Goal: Find specific page/section: Find specific page/section

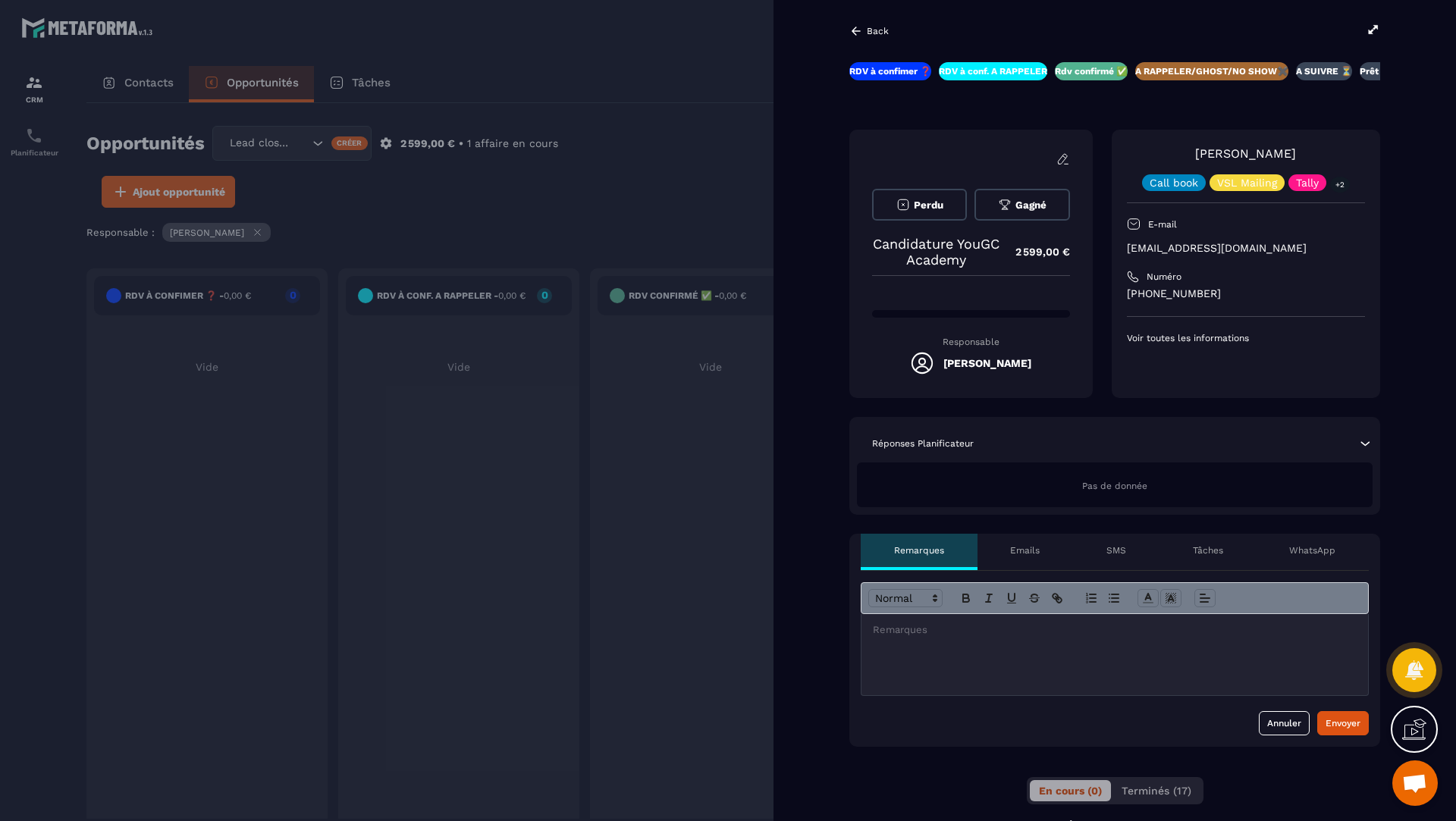
scroll to position [0, 62]
click at [656, 217] on div at bounding box center [728, 410] width 1456 height 821
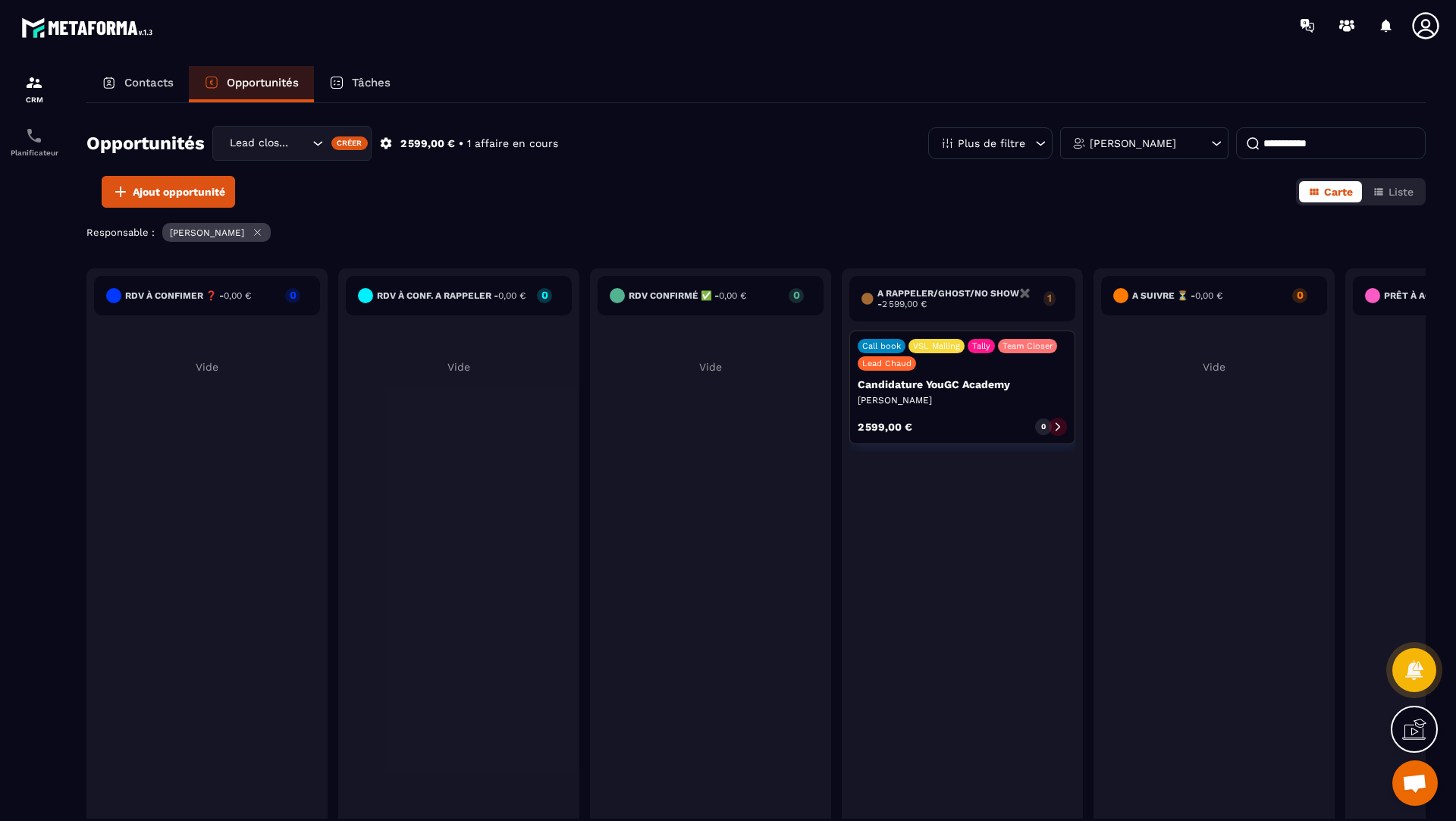
click at [136, 85] on p "Contacts" at bounding box center [149, 82] width 49 height 13
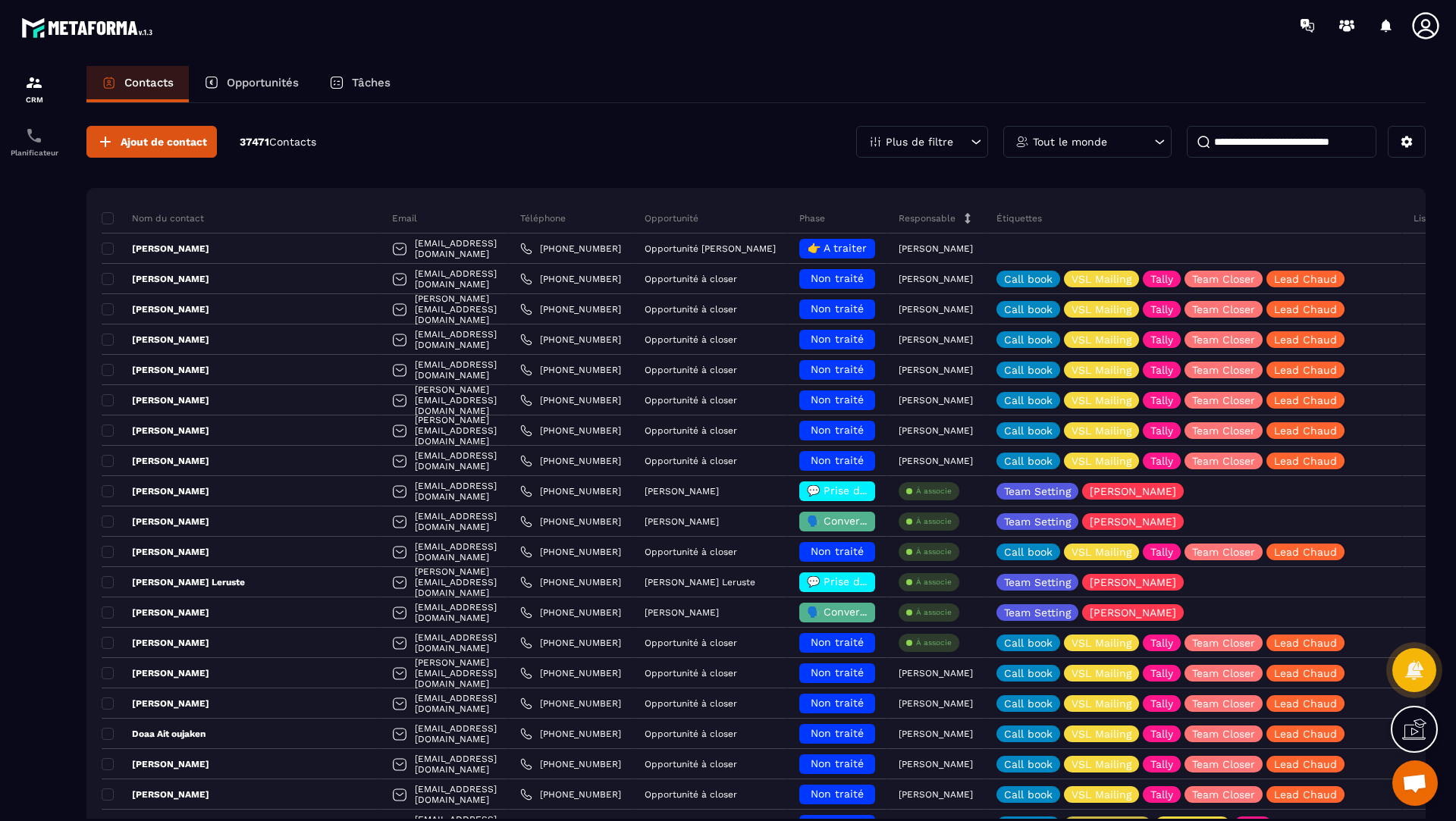
click at [250, 86] on p "Opportunités" at bounding box center [262, 82] width 72 height 13
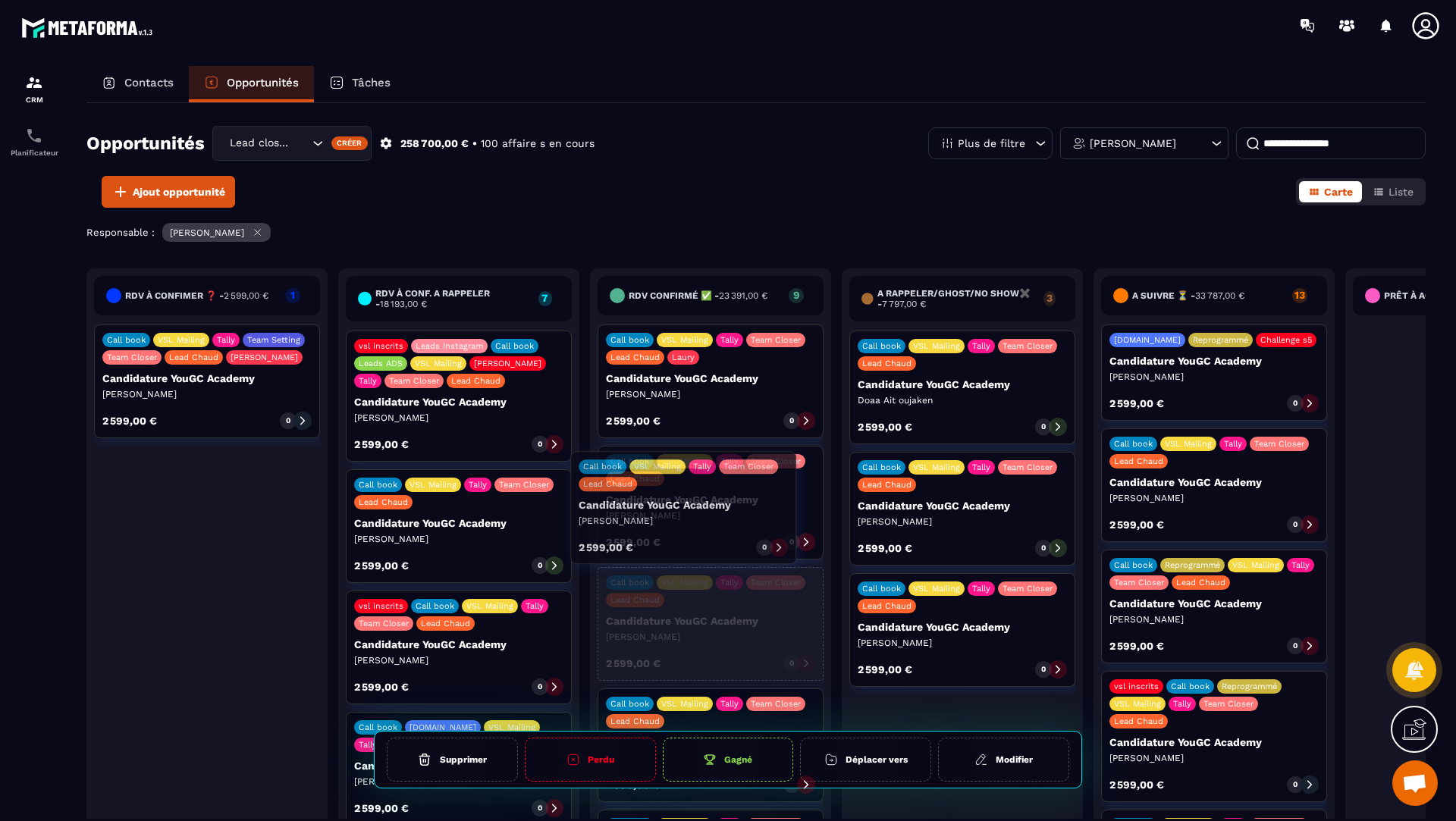
drag, startPoint x: 473, startPoint y: 551, endPoint x: 698, endPoint y: 535, distance: 225.6
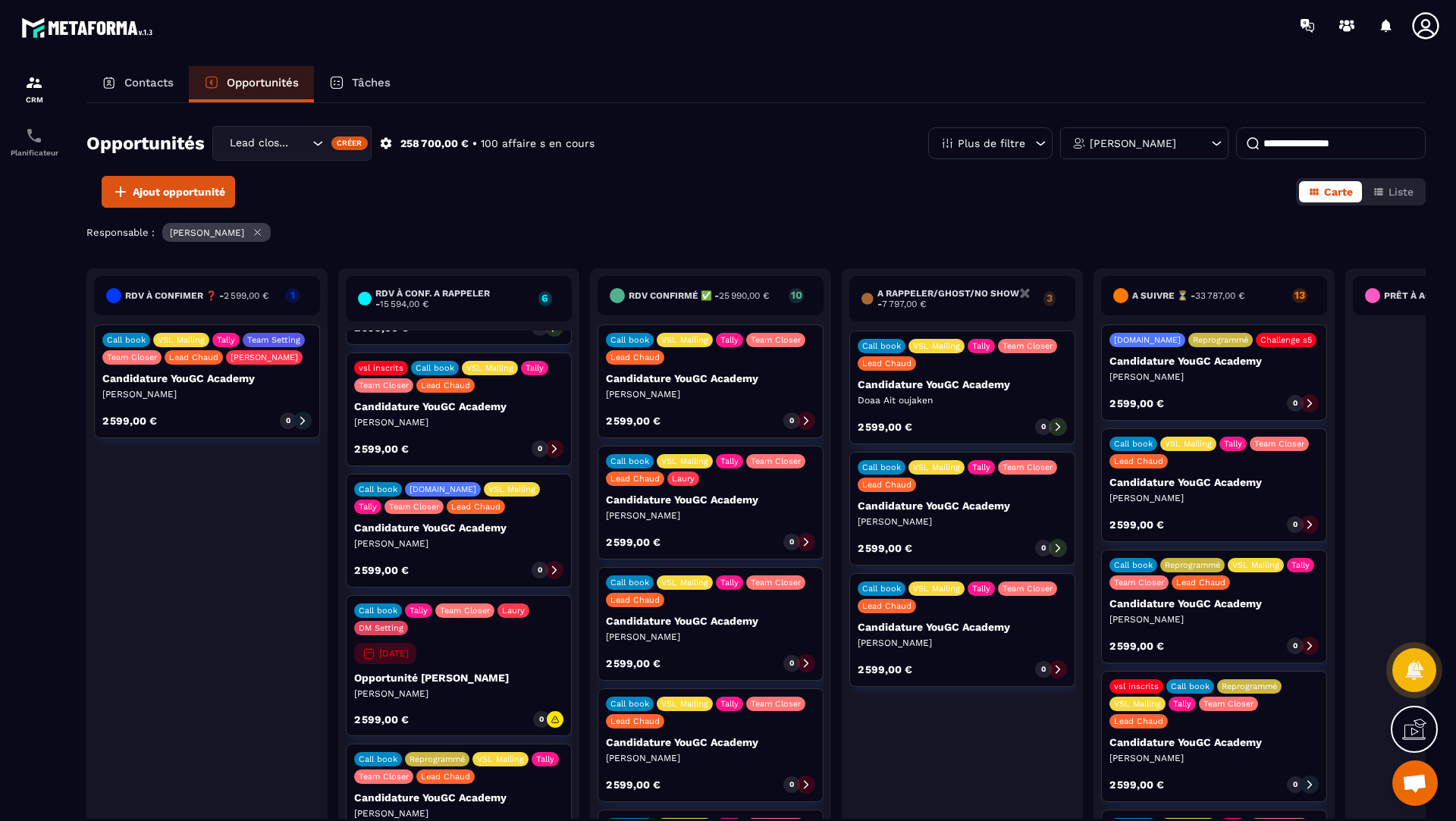
scroll to position [118, 0]
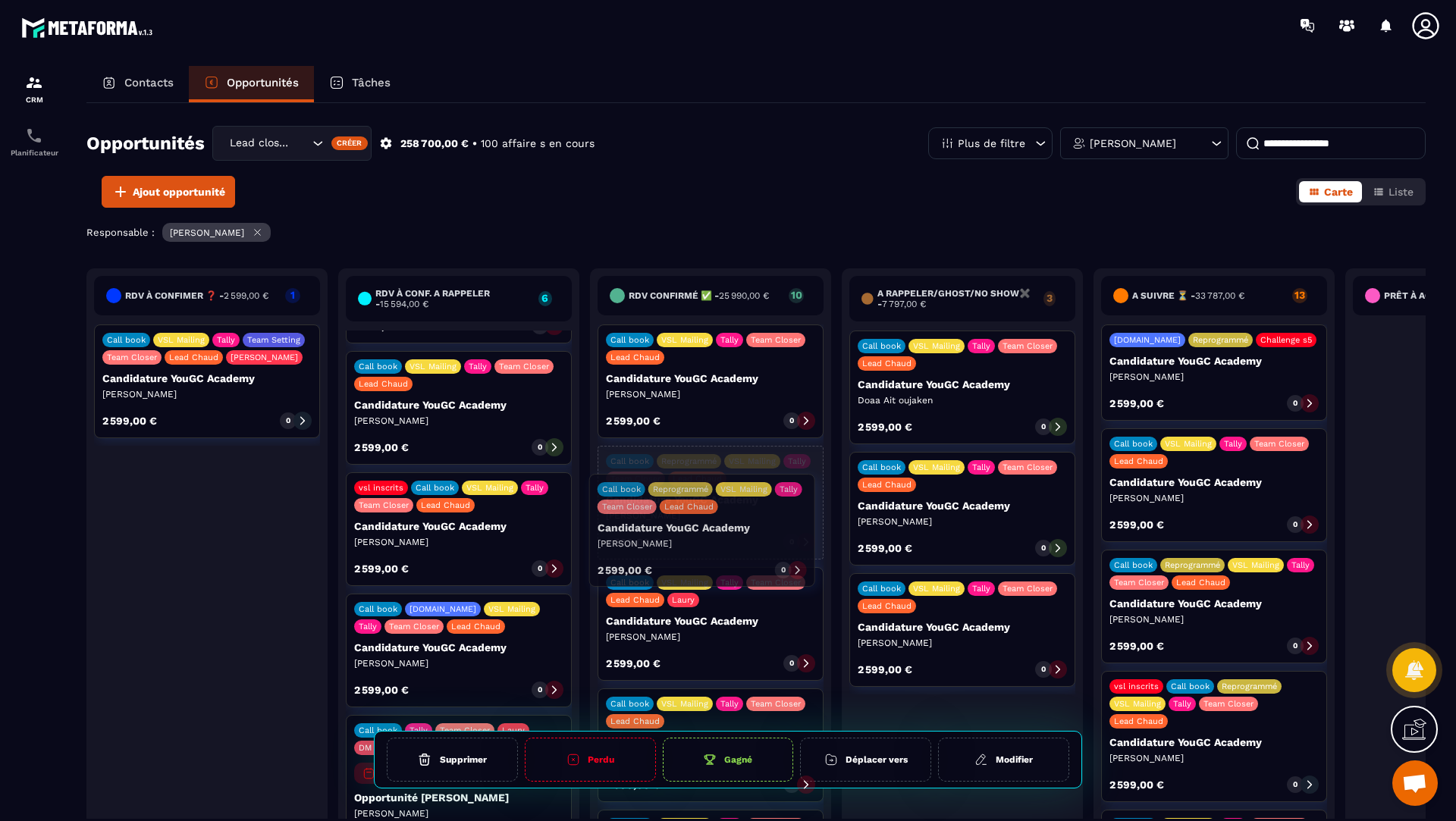
drag, startPoint x: 530, startPoint y: 779, endPoint x: 773, endPoint y: 516, distance: 358.1
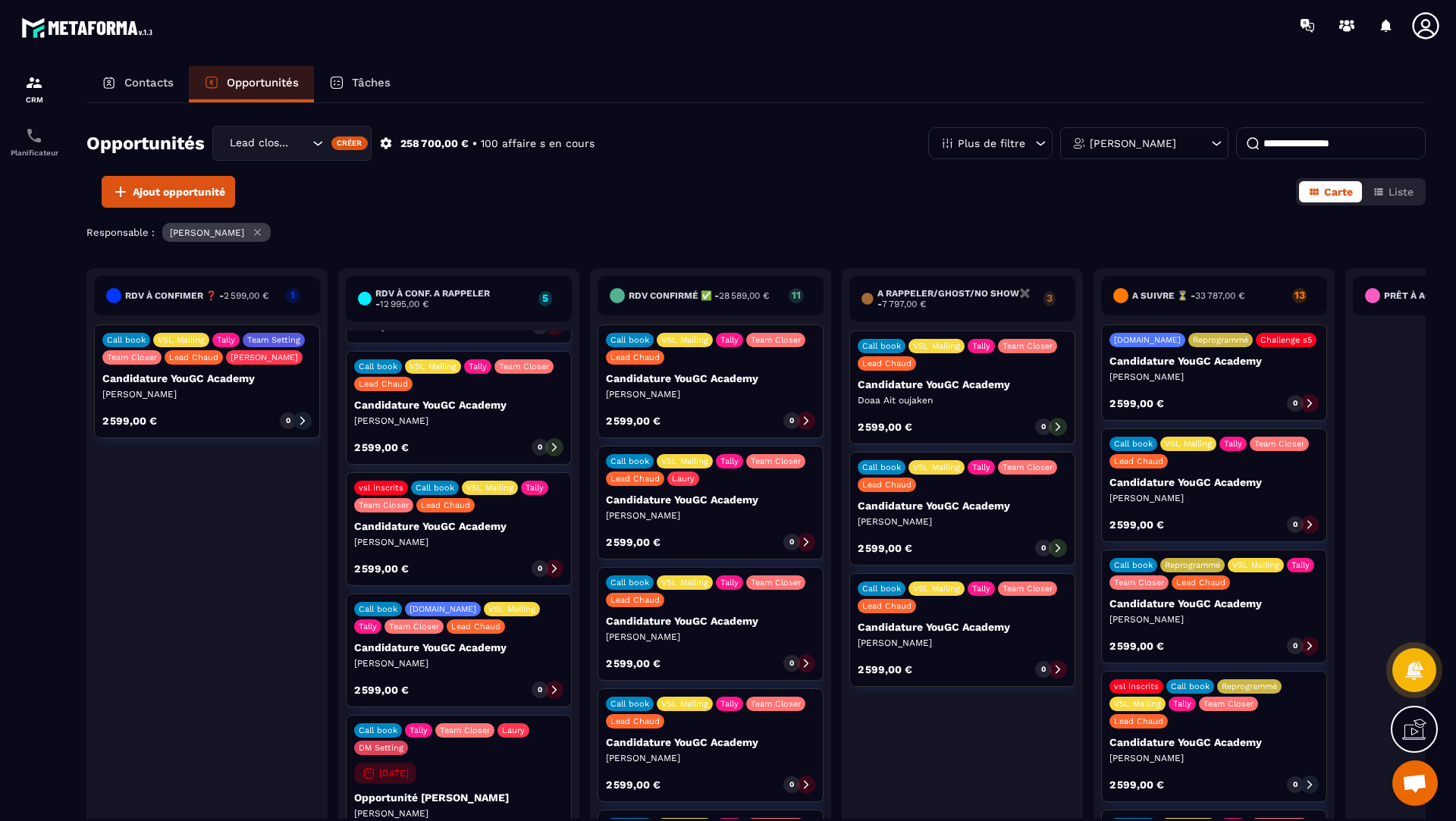
click at [455, 760] on div "RDV à confimer ❓ - 2 599,00 € 1 Call book VSL Mailing Tally Team Setting Team C…" at bounding box center [756, 567] width 1339 height 598
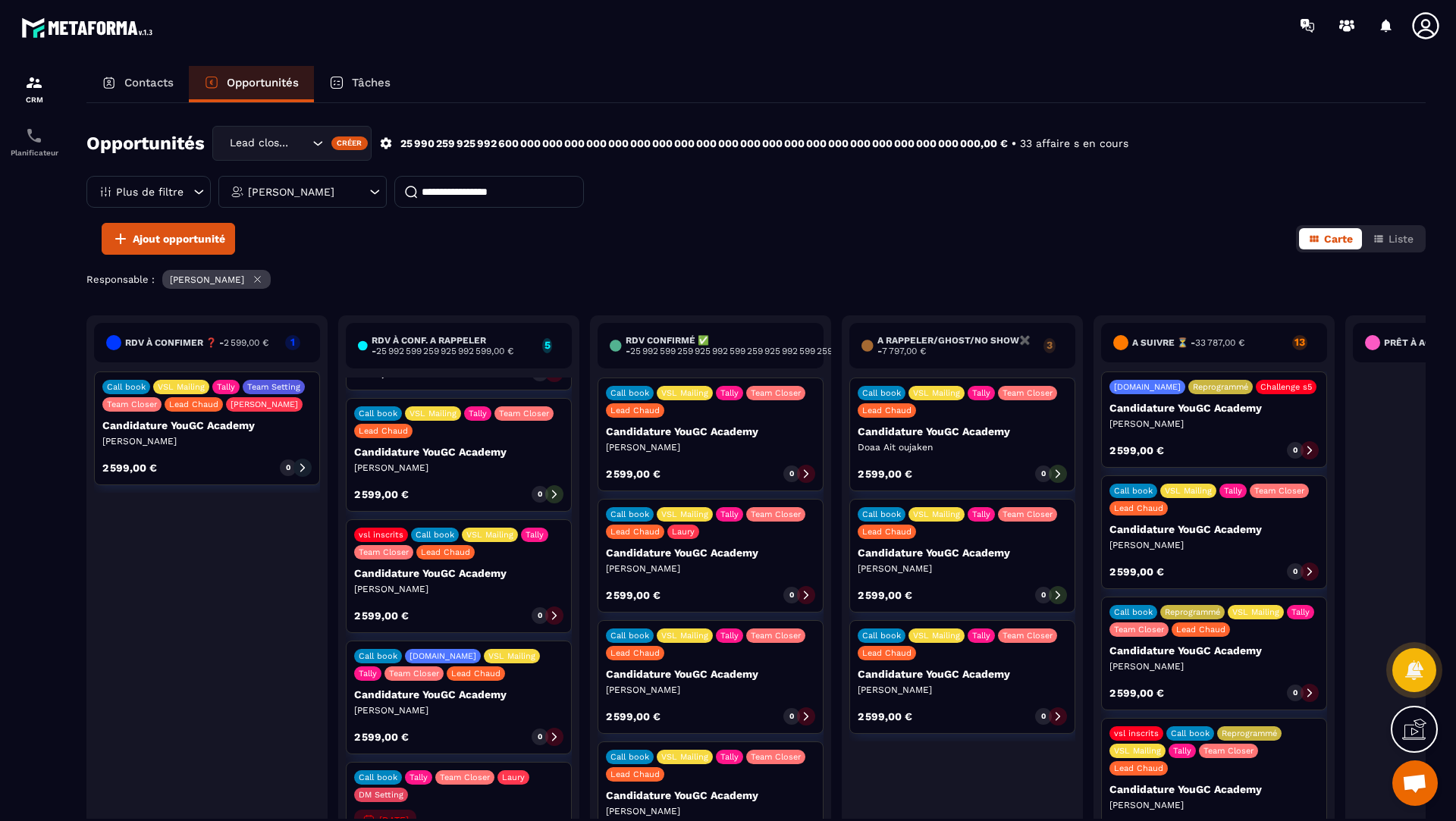
click at [474, 804] on div "Call book Tally Team Closer Laury DM Setting 08/10/2025 Opportunité Clémence Ro…" at bounding box center [459, 832] width 226 height 141
click at [420, 786] on div "RDV à confimer ❓ - 2 599,00 € 1 Call book VSL Mailing Tally Team Setting Team C…" at bounding box center [756, 615] width 1339 height 598
click at [505, 812] on div "Call book Tally Team Closer Laury DM Setting 08/10/2025 Opportunité Clémence Ro…" at bounding box center [459, 832] width 226 height 141
click at [560, 781] on div "RDV à confimer ❓ - 2 599,00 € 1 Call book VSL Mailing Tally Team Setting Team C…" at bounding box center [756, 615] width 1339 height 598
click at [513, 819] on div "Contacts Opportunités Tâches Opportunités Lead closing Créer 25 990 259 925 992…" at bounding box center [756, 457] width 1369 height 783
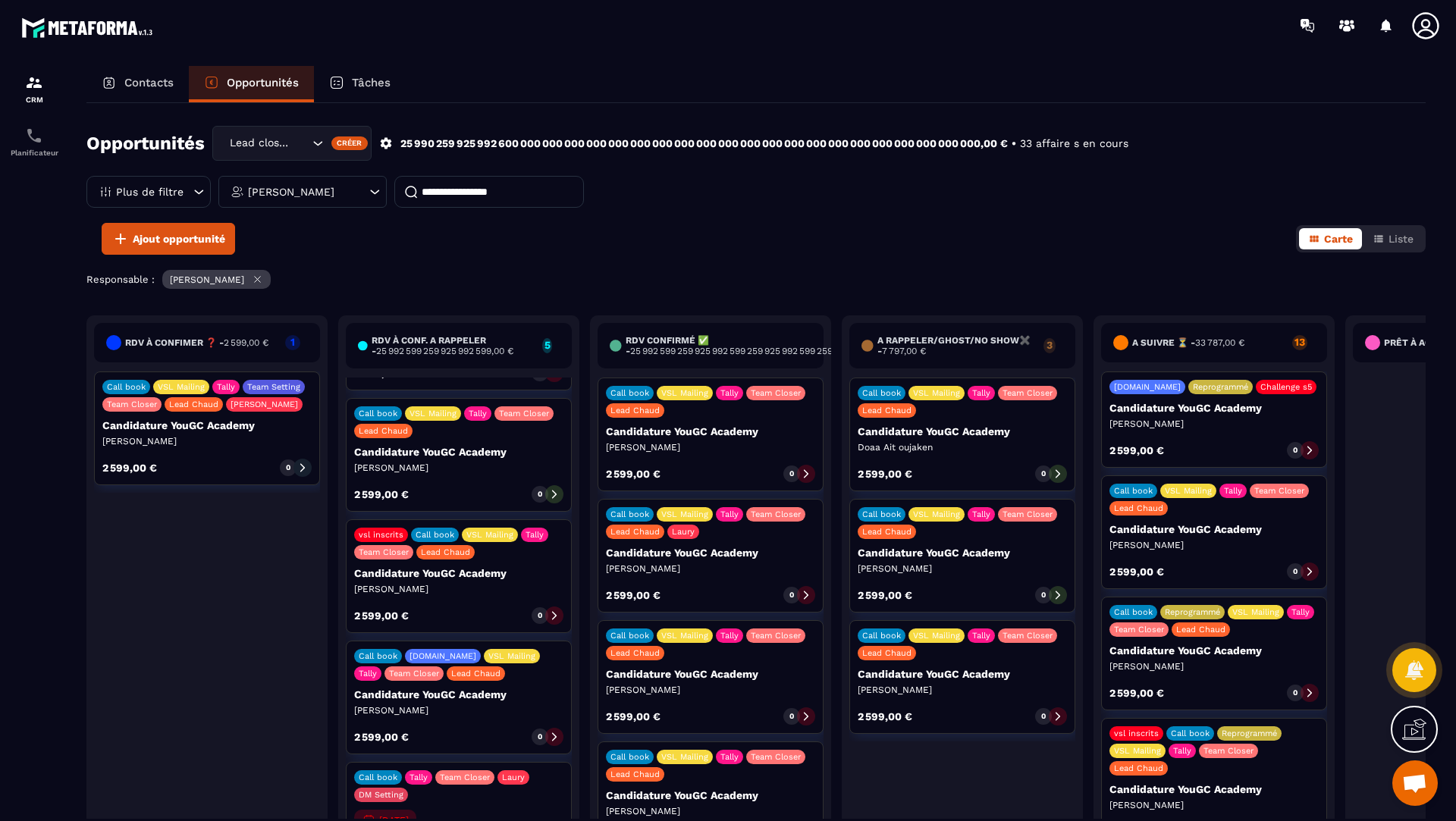
click at [445, 809] on div "Call book Tally Team Closer Laury DM Setting 08/10/2025 Opportunité Clémence Ro…" at bounding box center [459, 832] width 226 height 141
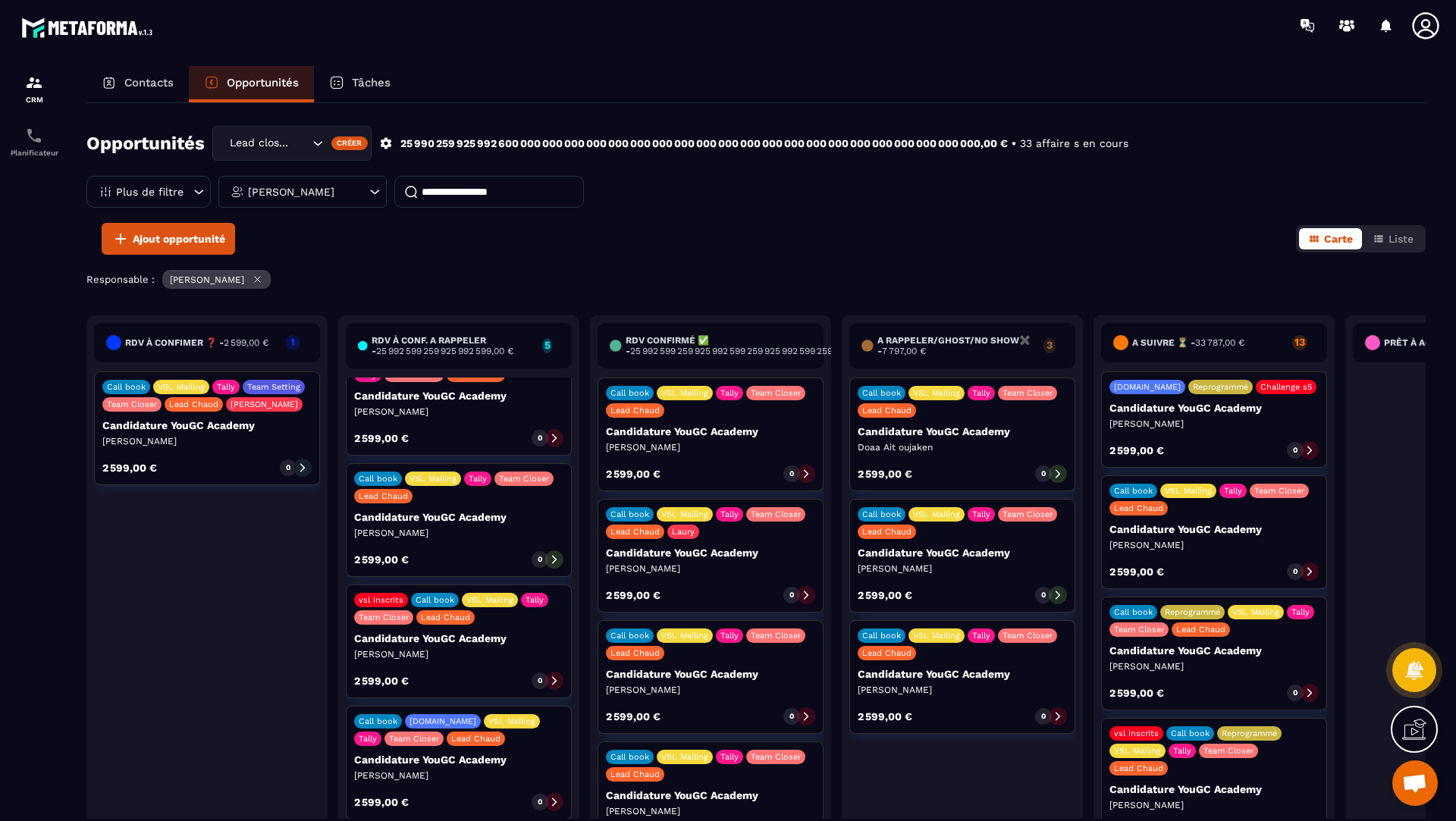
scroll to position [0, 0]
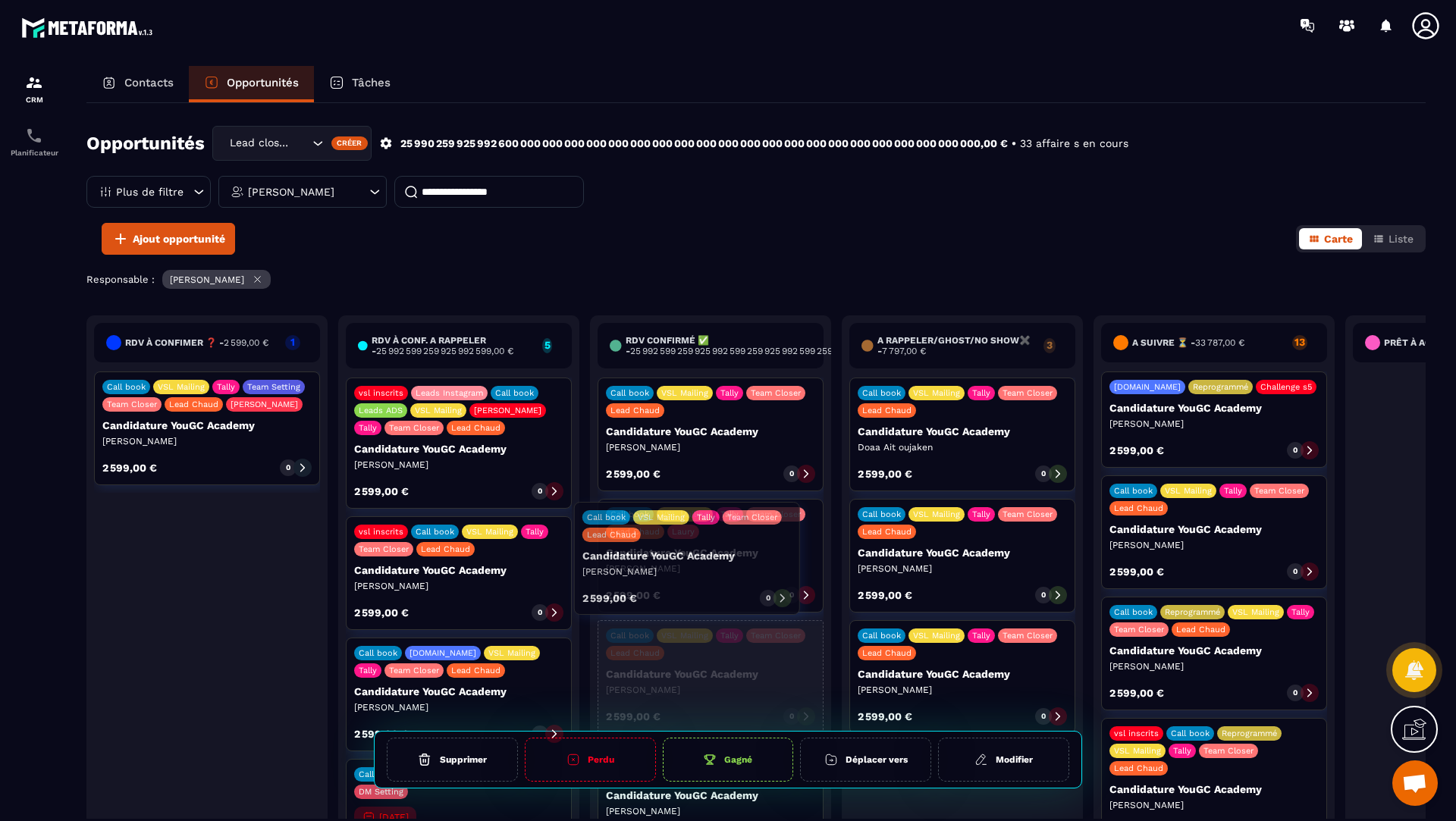
drag, startPoint x: 442, startPoint y: 597, endPoint x: 670, endPoint y: 584, distance: 228.4
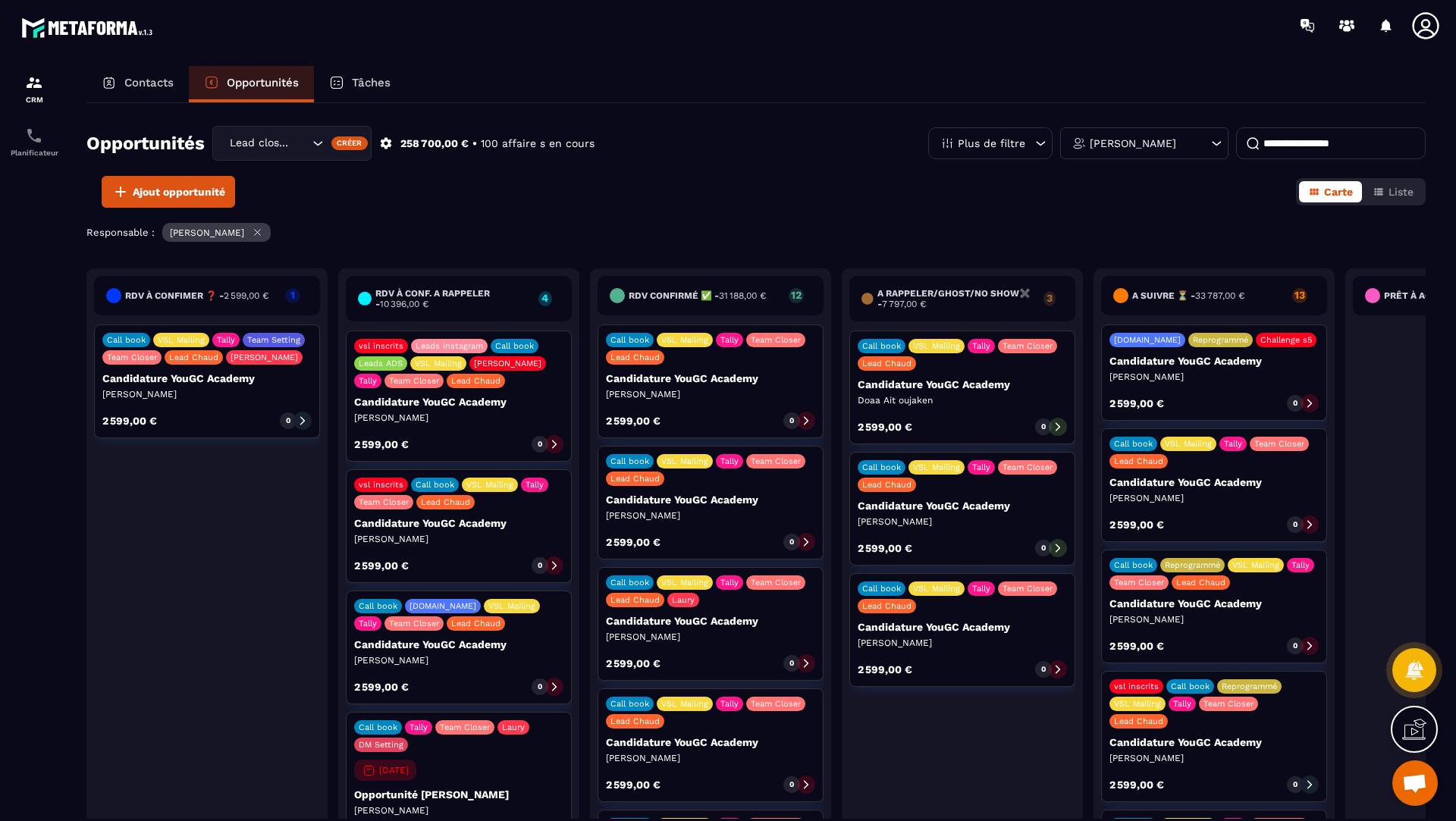
click at [467, 755] on div "Call book Tally Team Closer Laury DM Setting 08/10/2025 Opportunité Clémence Ro…" at bounding box center [459, 782] width 226 height 141
click at [536, 764] on div "Call book Tally Team Closer Laury DM Setting 08/10/2025 Opportunité Clémence Ro…" at bounding box center [459, 782] width 226 height 141
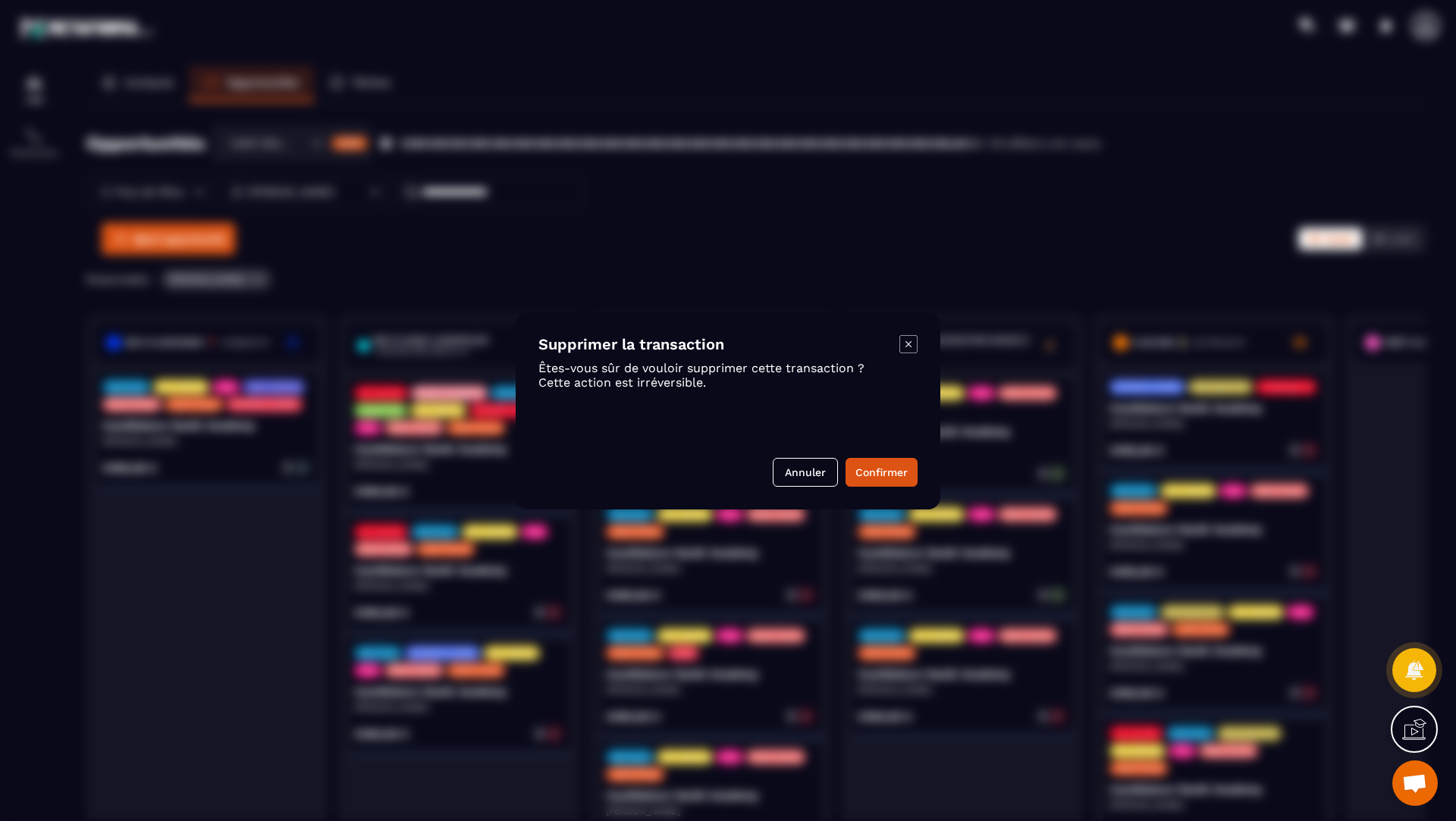
click at [916, 343] on icon "Modal window" at bounding box center [908, 343] width 18 height 18
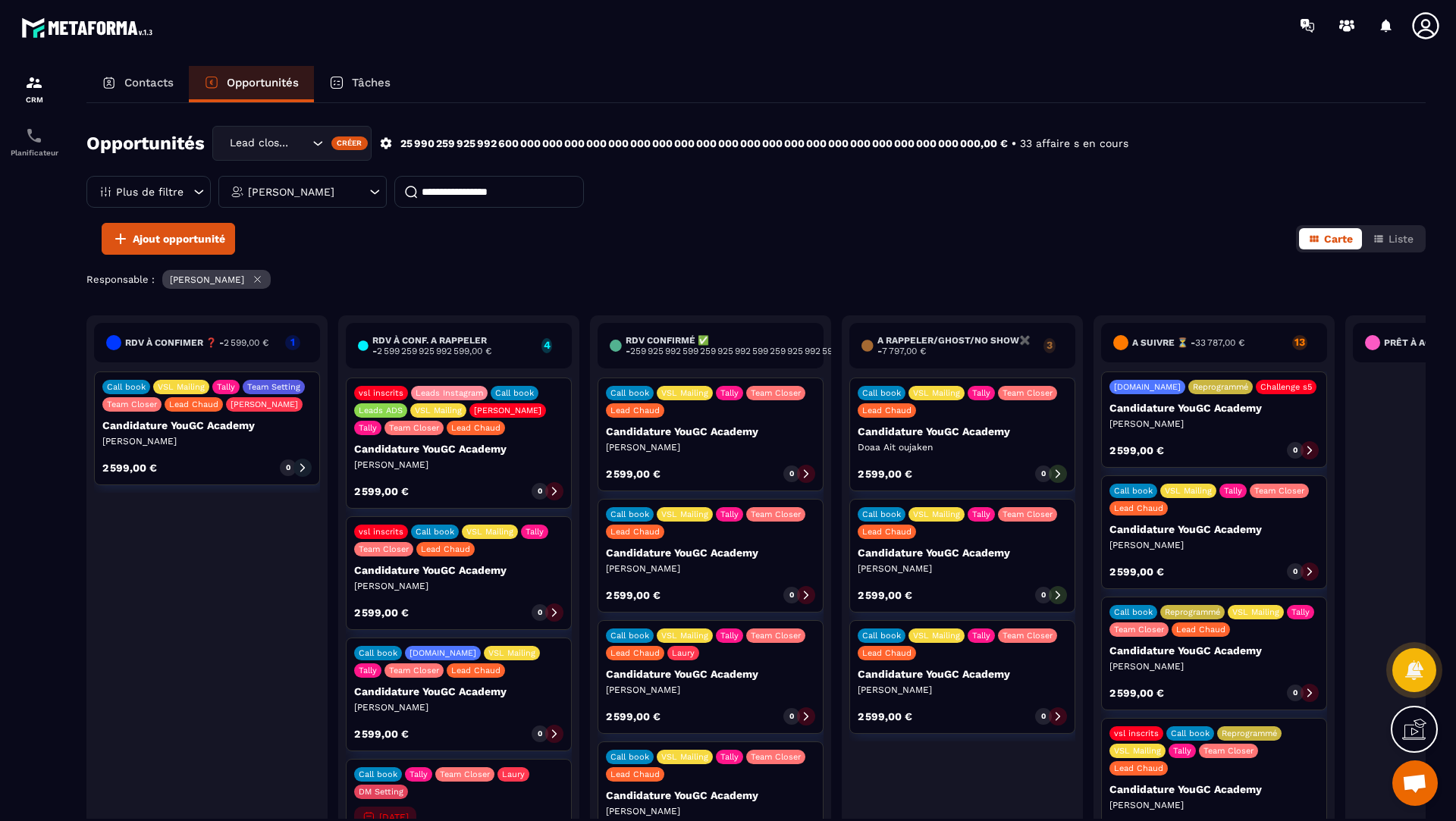
click at [428, 780] on div "Call book Tally Team Closer Laury DM Setting" at bounding box center [459, 783] width 209 height 32
click at [130, 85] on p "Contacts" at bounding box center [149, 82] width 49 height 13
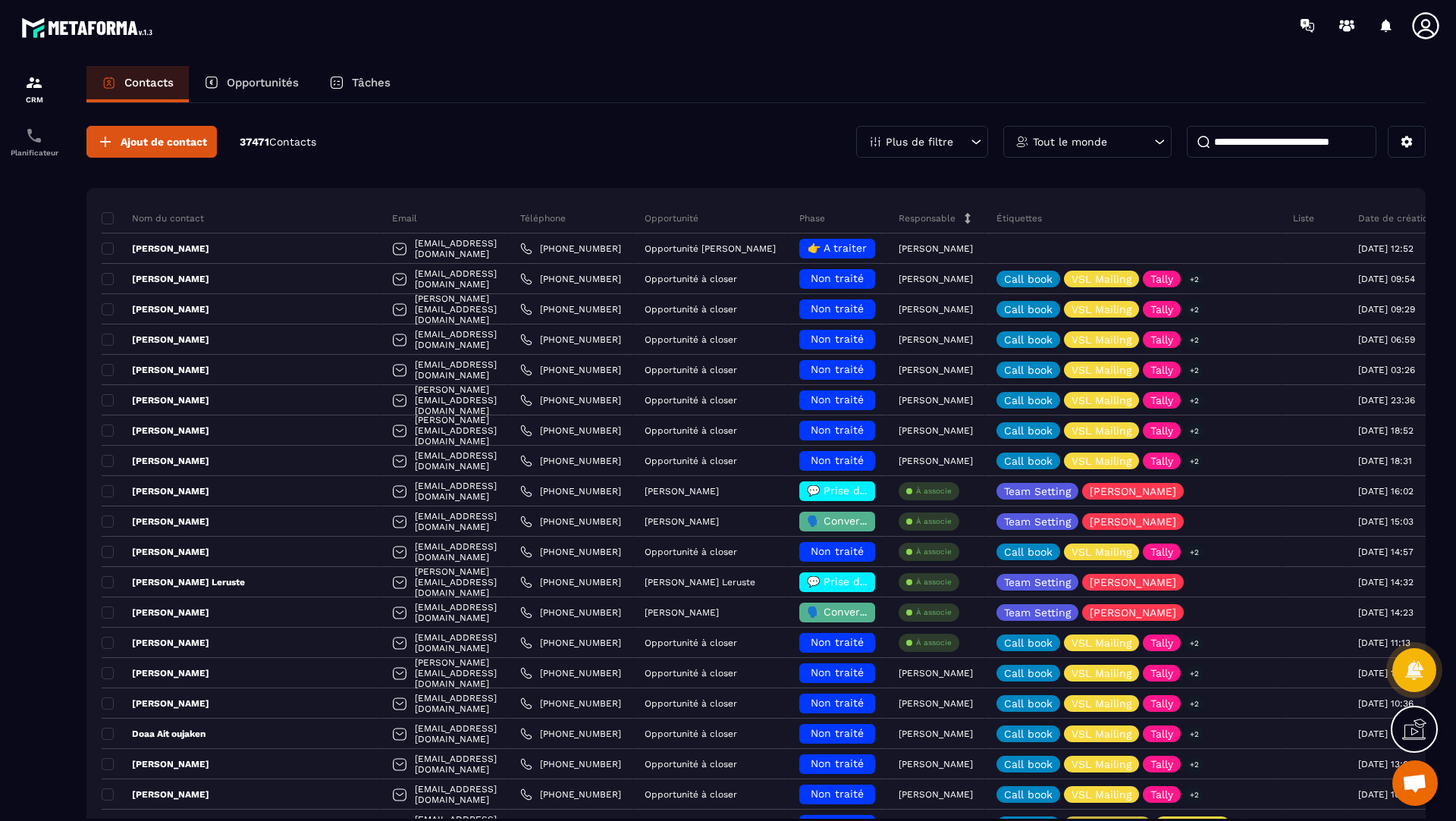
click at [1237, 134] on input at bounding box center [1282, 142] width 190 height 32
click at [260, 83] on p "Opportunités" at bounding box center [262, 82] width 72 height 13
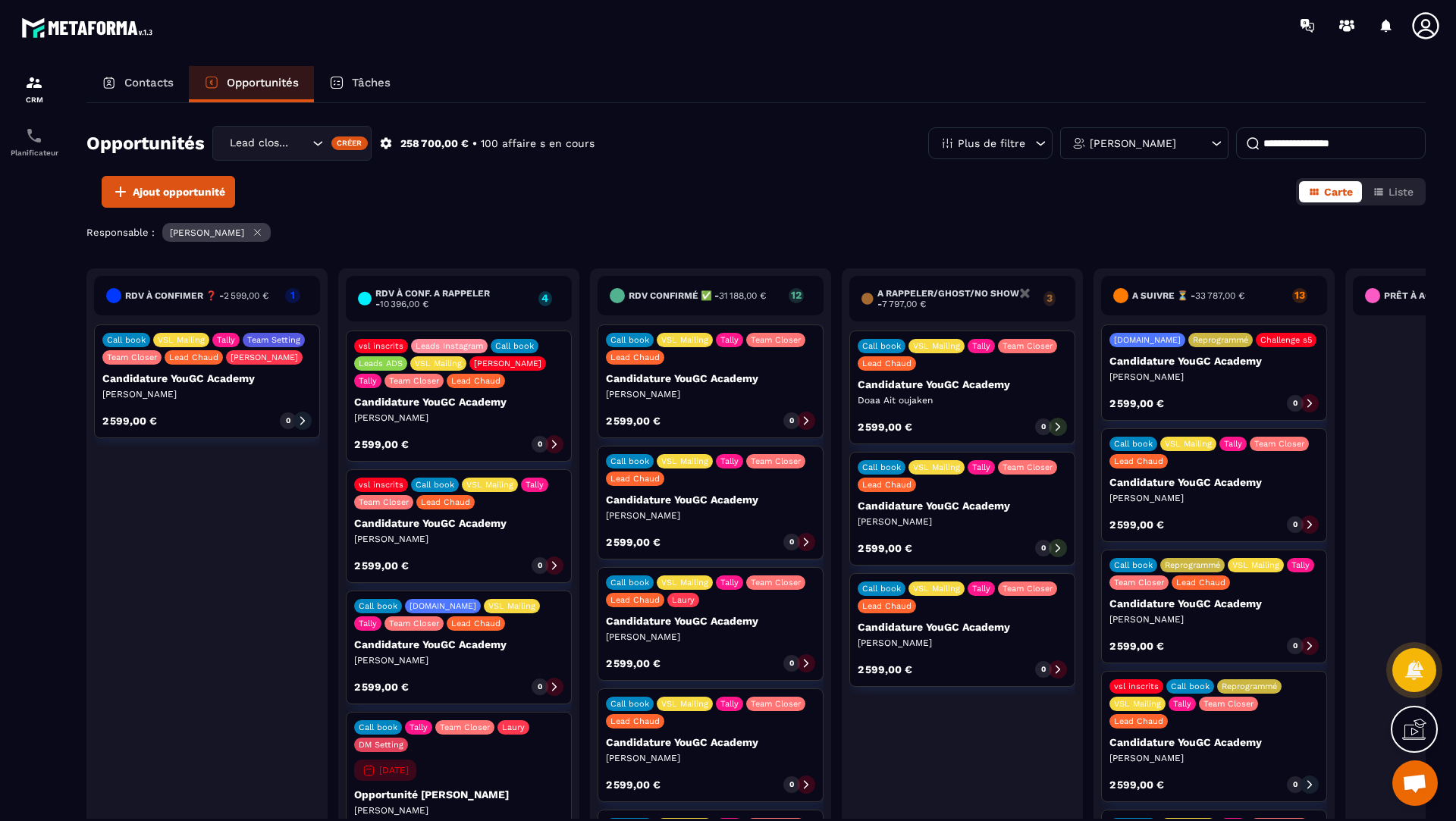
click at [1273, 148] on input at bounding box center [1331, 143] width 190 height 32
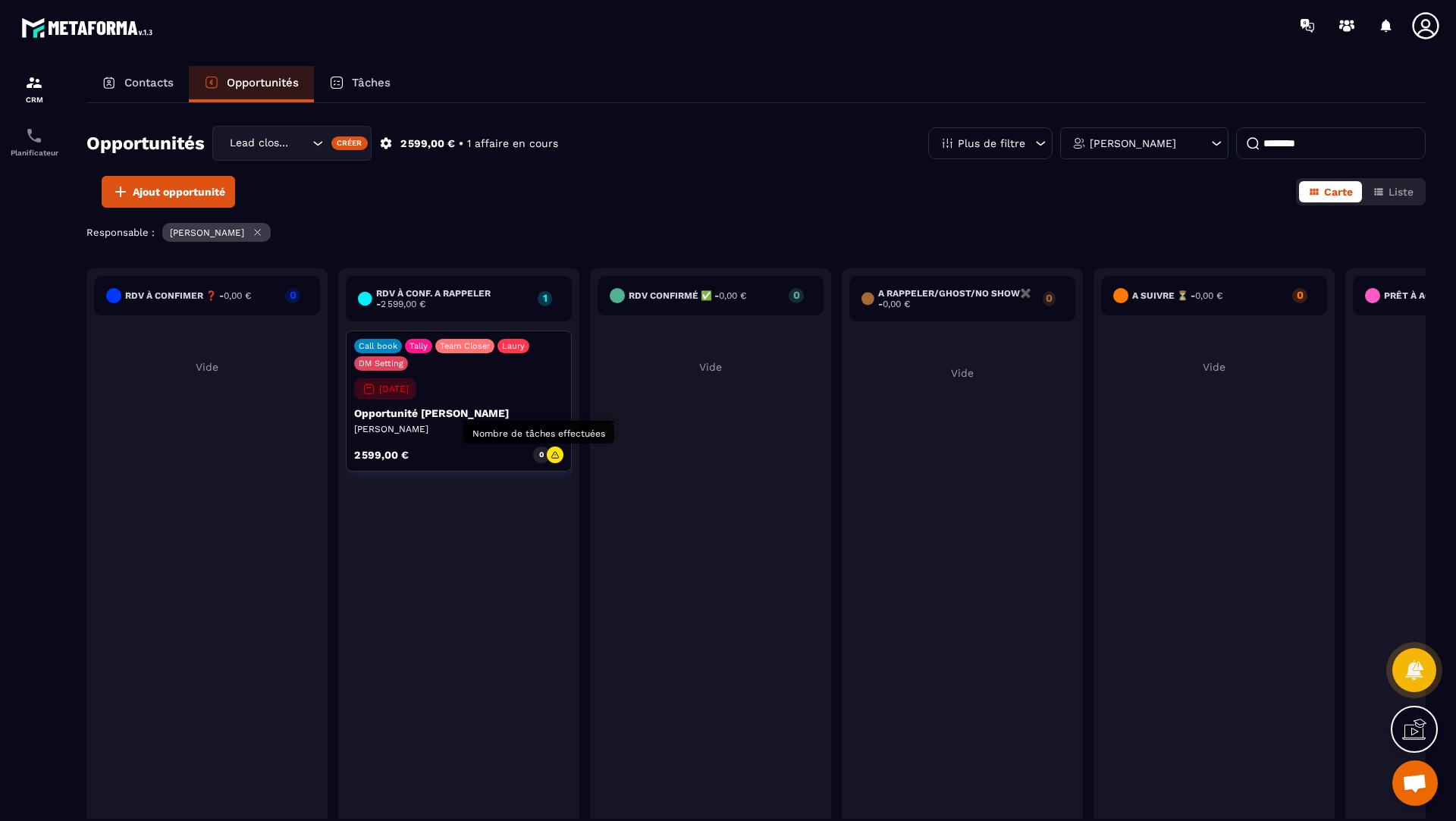
type input "********"
click at [540, 451] on p "0" at bounding box center [541, 454] width 5 height 10
